Goal: Contribute content

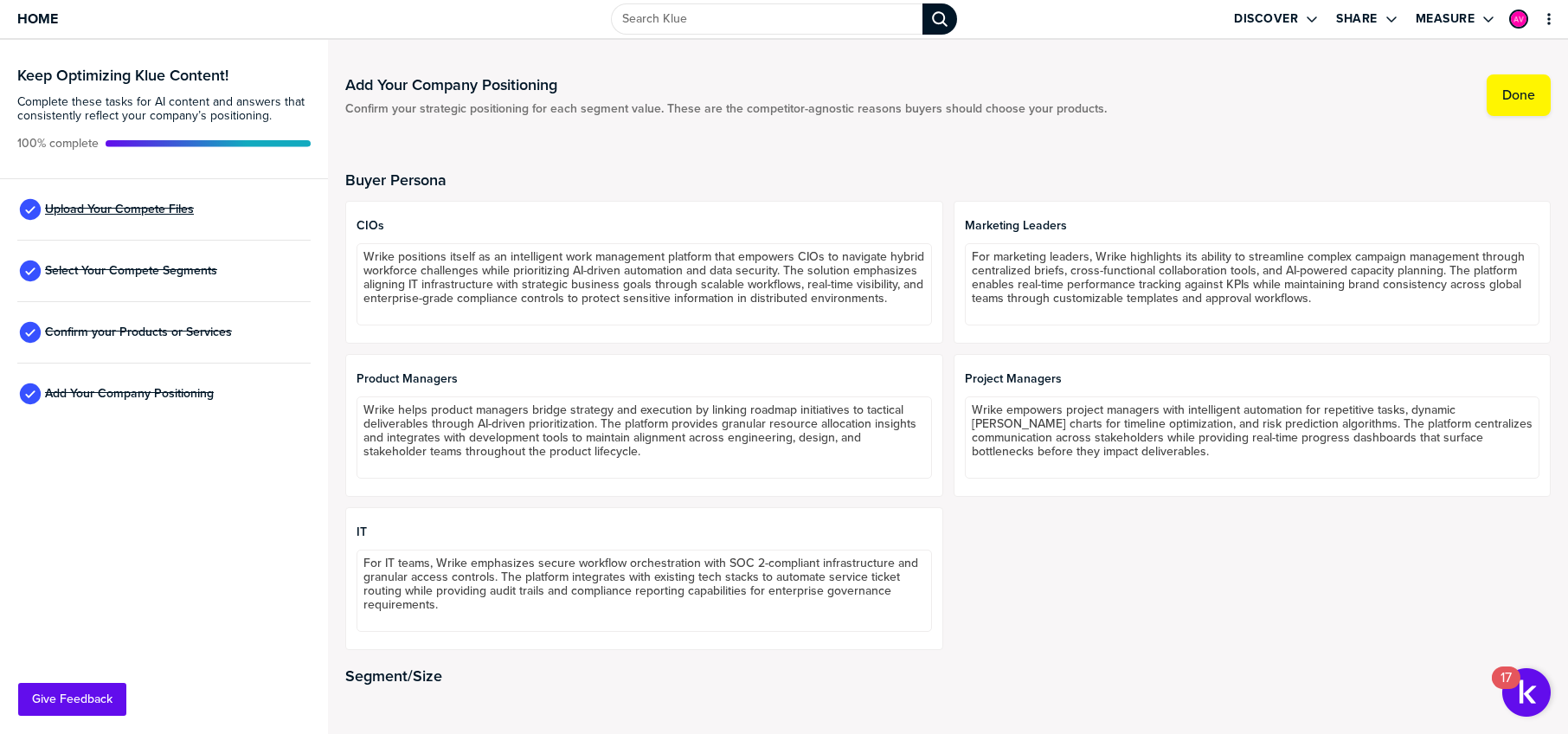
click at [134, 205] on span "Upload Your Compete Files" at bounding box center [120, 209] width 149 height 14
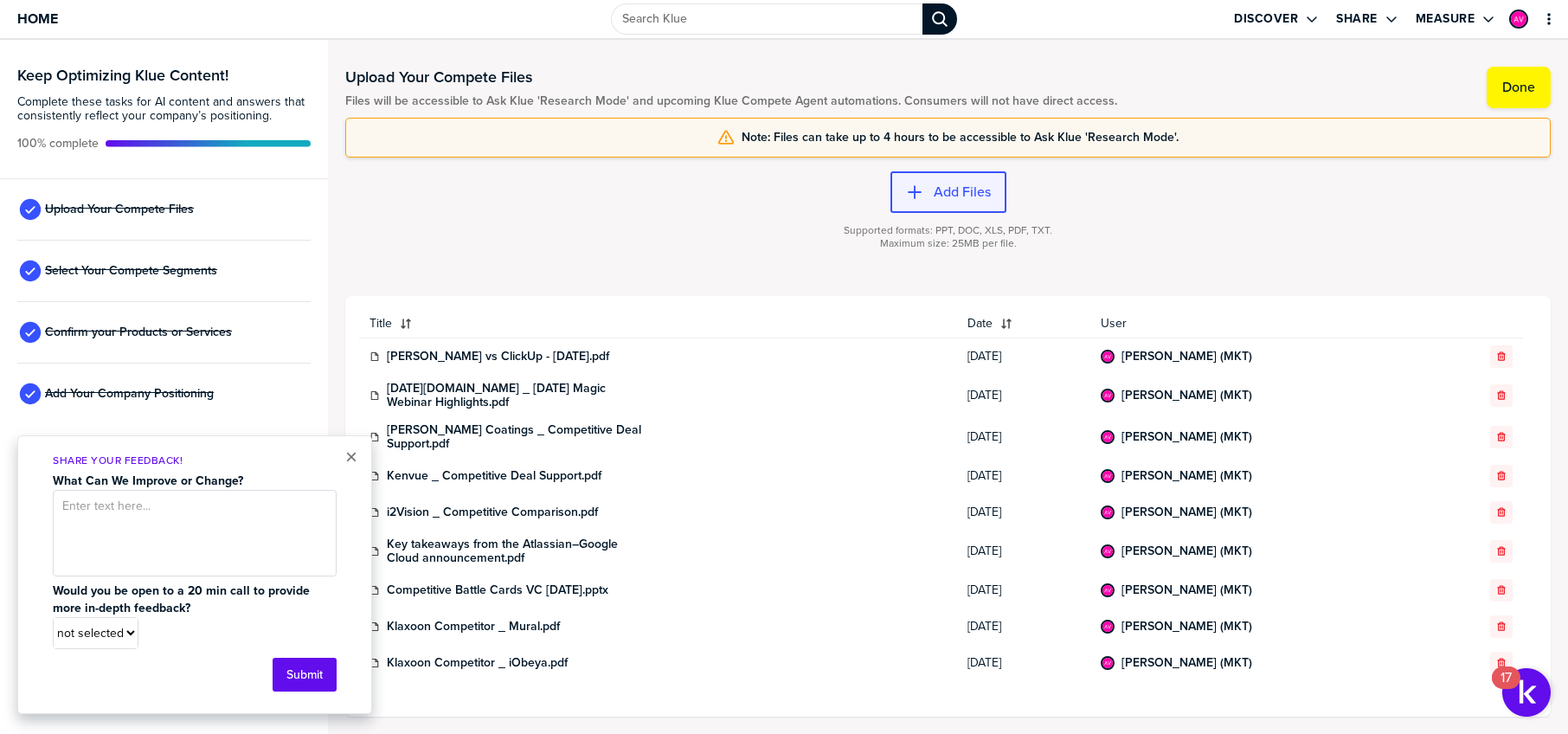
click at [959, 196] on label "Add Files" at bounding box center [962, 192] width 57 height 17
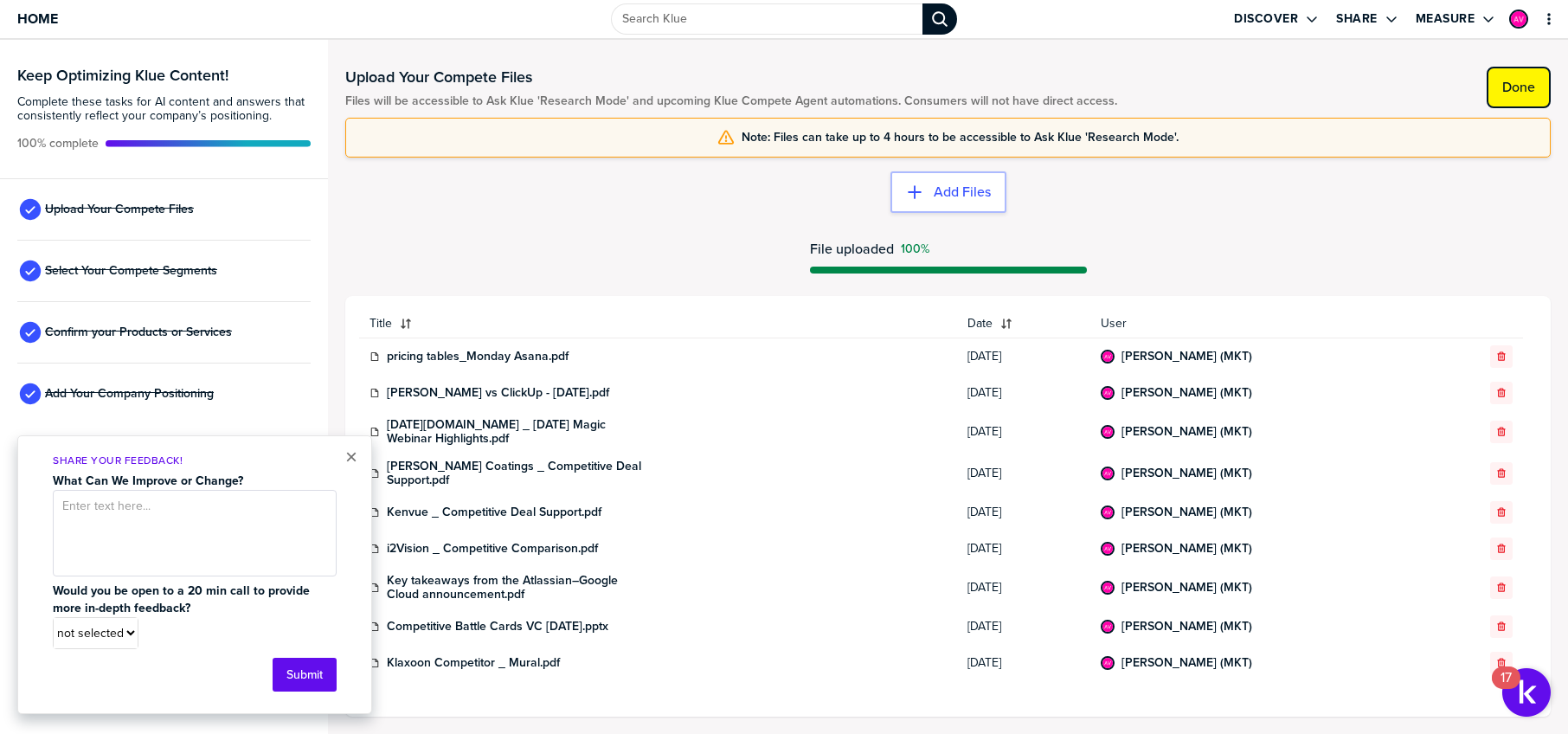
click at [1524, 88] on label "Done" at bounding box center [1519, 87] width 33 height 17
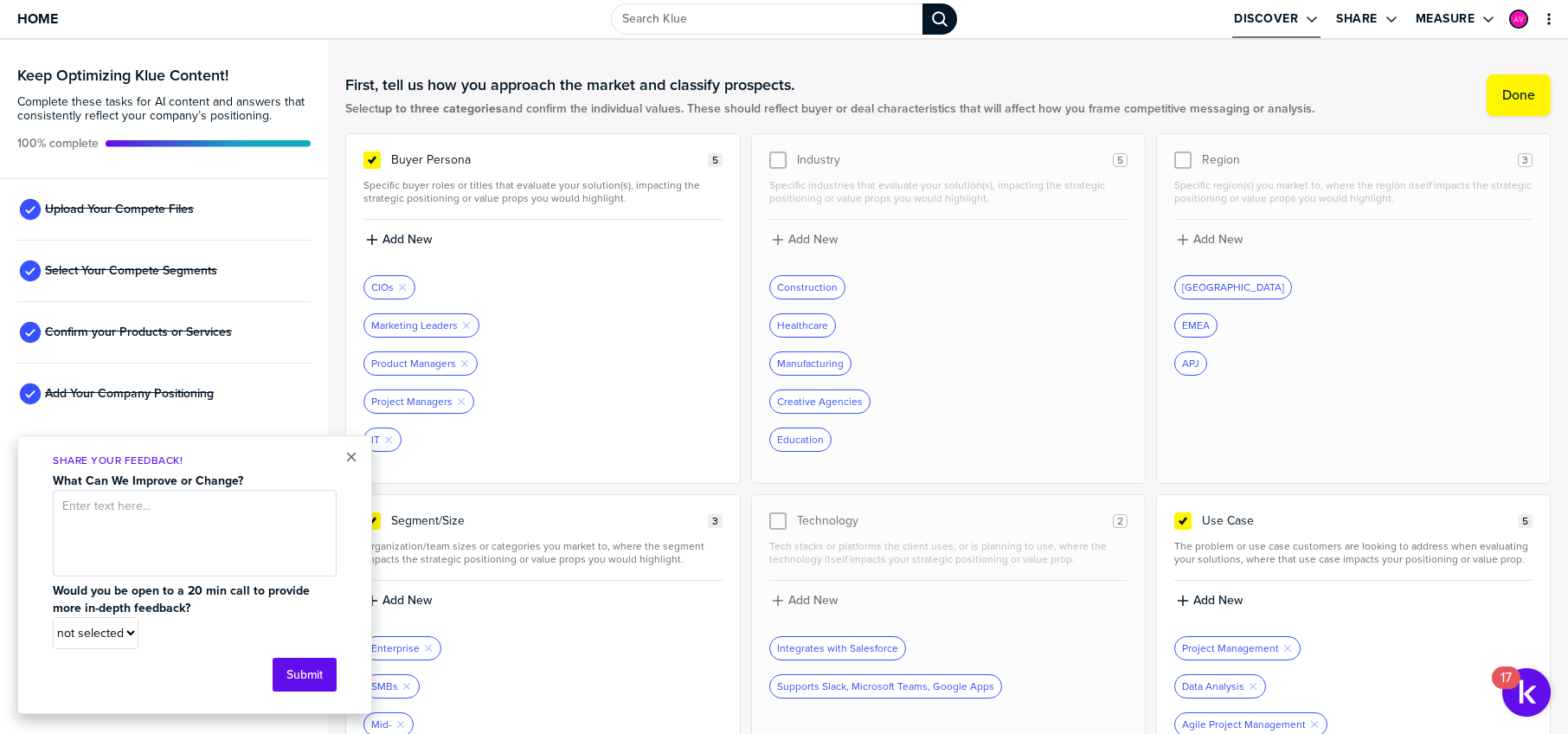
click at [1307, 18] on icon "Open Drop" at bounding box center [1312, 19] width 10 height 6
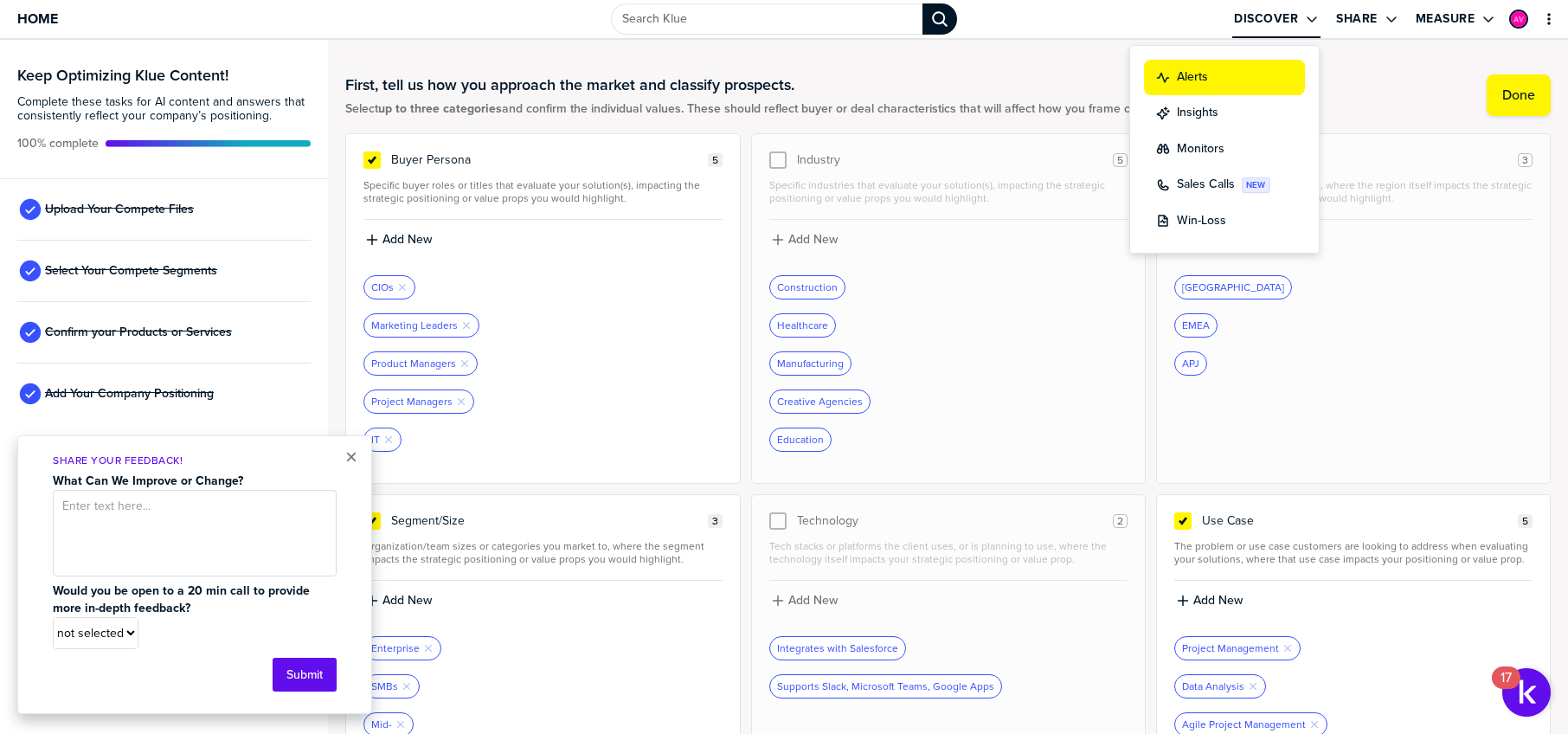
click at [1227, 76] on div "Alerts" at bounding box center [1224, 77] width 137 height 18
